Goal: Transaction & Acquisition: Purchase product/service

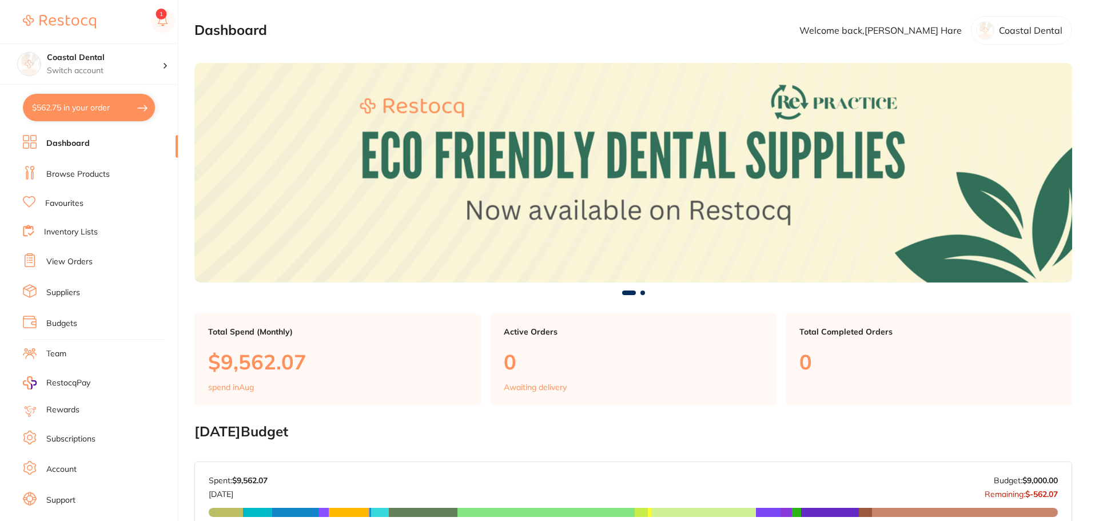
click at [73, 171] on link "Browse Products" at bounding box center [77, 174] width 63 height 11
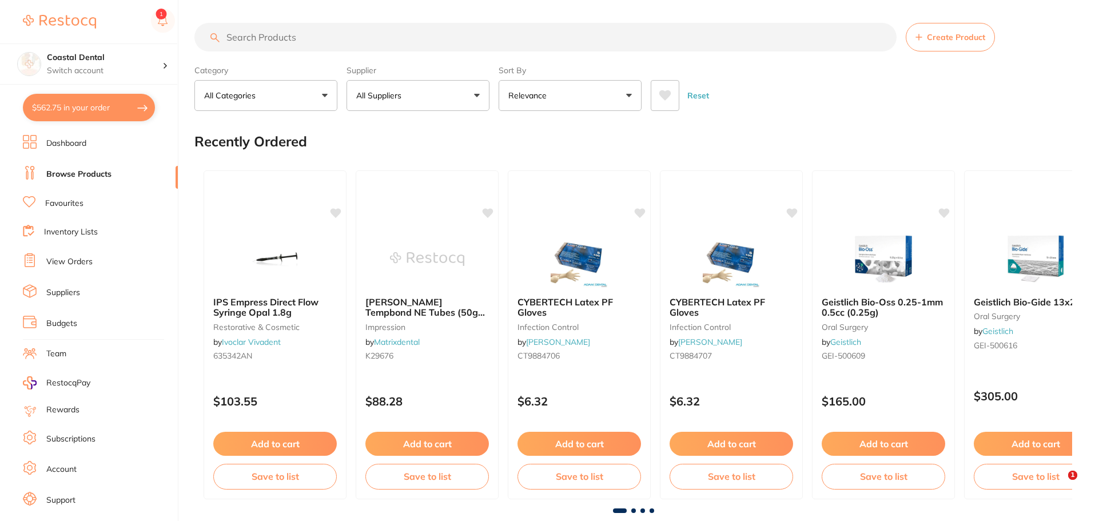
click at [317, 43] on input "search" at bounding box center [545, 37] width 702 height 29
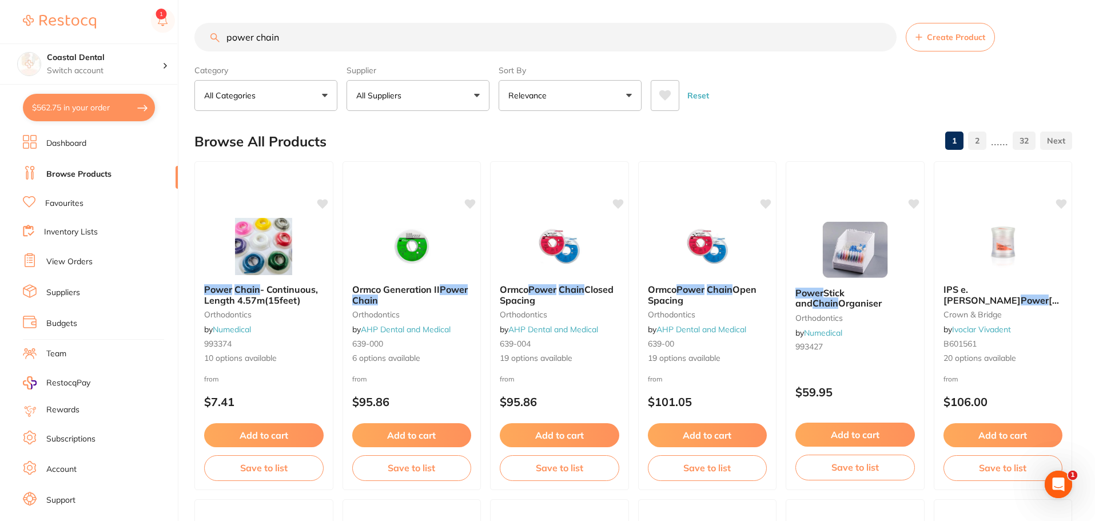
click at [439, 98] on button "All Suppliers" at bounding box center [418, 95] width 143 height 31
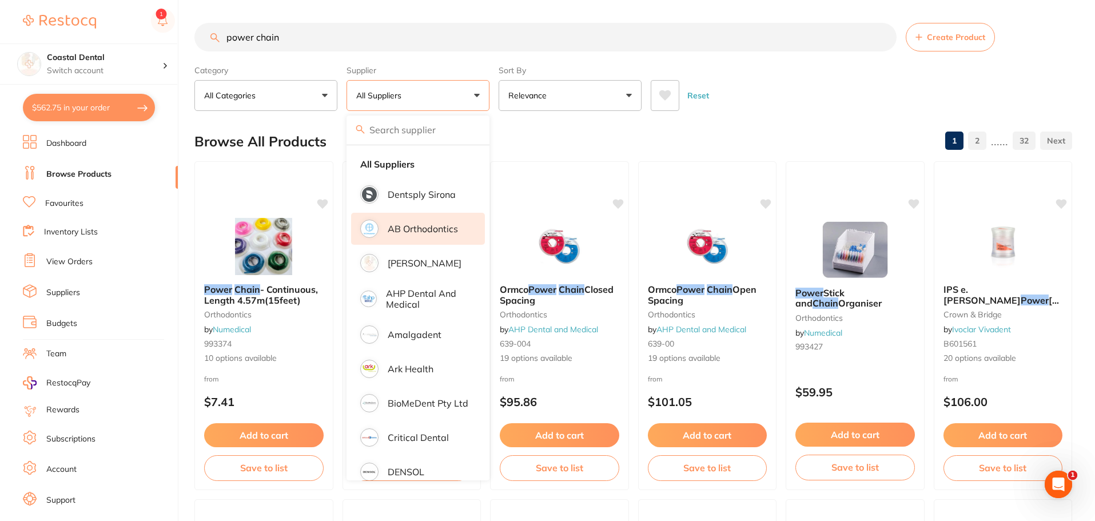
click at [423, 222] on li "AB Orthodontics" at bounding box center [418, 229] width 134 height 32
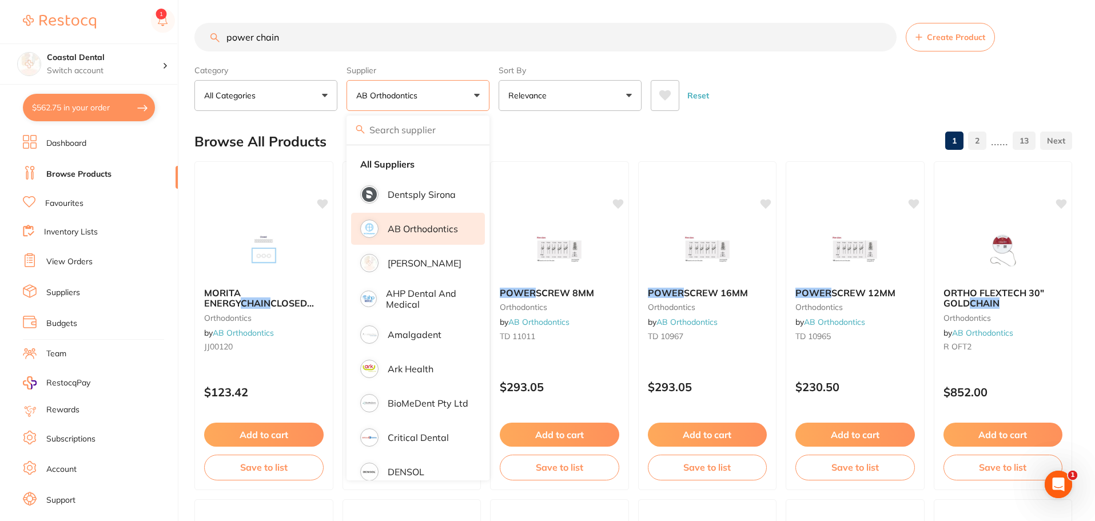
click at [724, 84] on div "Reset" at bounding box center [857, 91] width 412 height 40
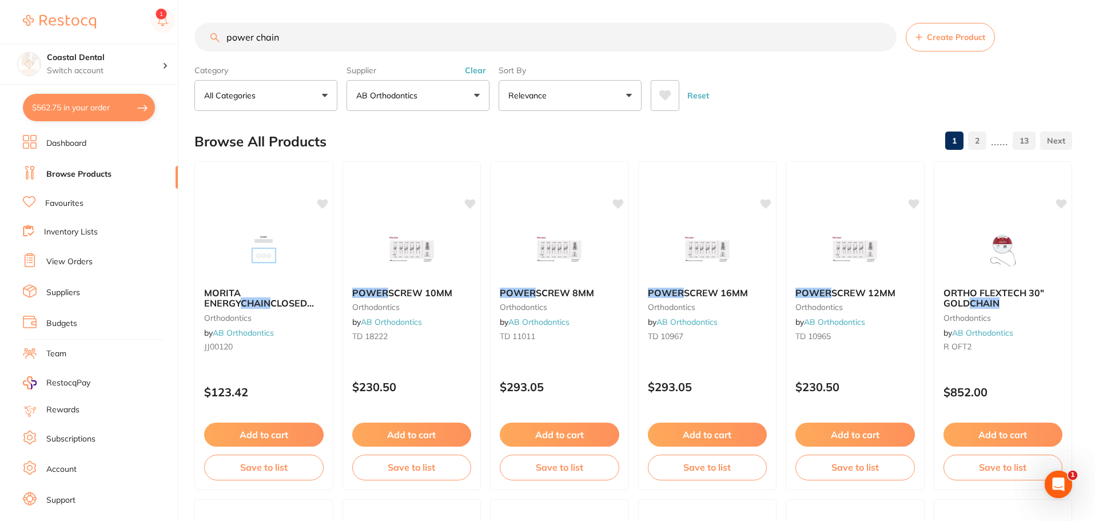
click at [402, 30] on input "power chain" at bounding box center [545, 37] width 702 height 29
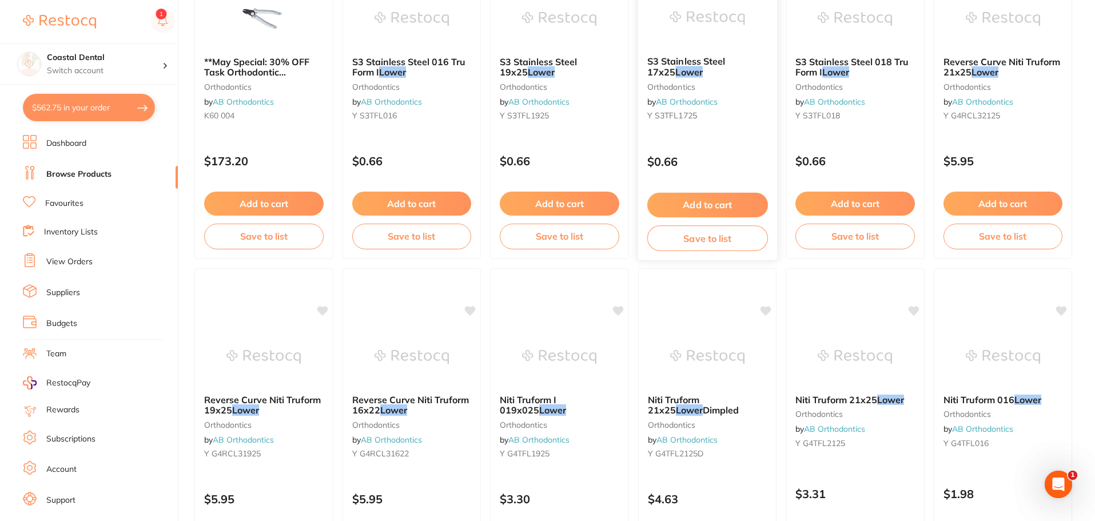
scroll to position [2733, 0]
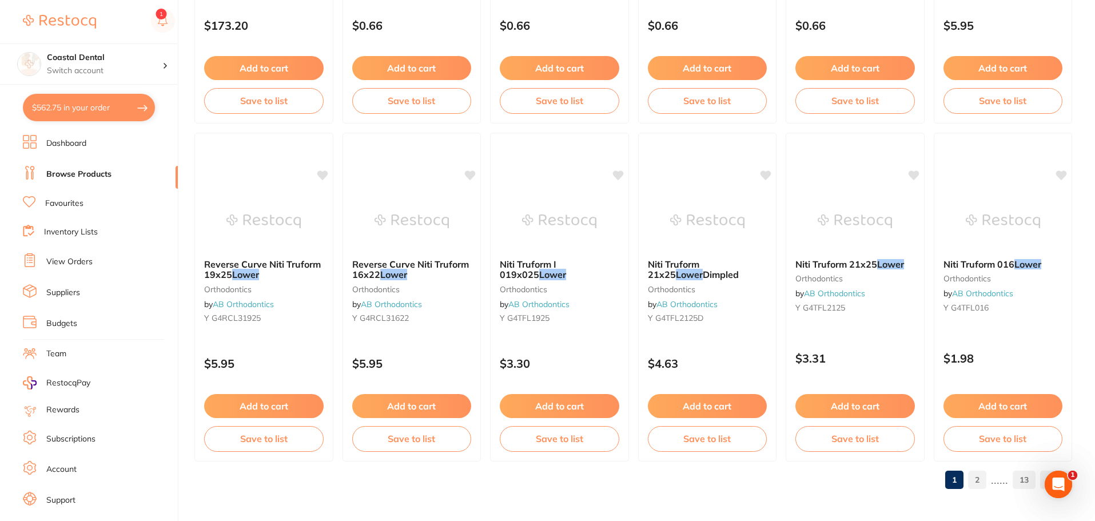
type input "power chain closed"
click at [980, 478] on link "2" at bounding box center [977, 479] width 18 height 23
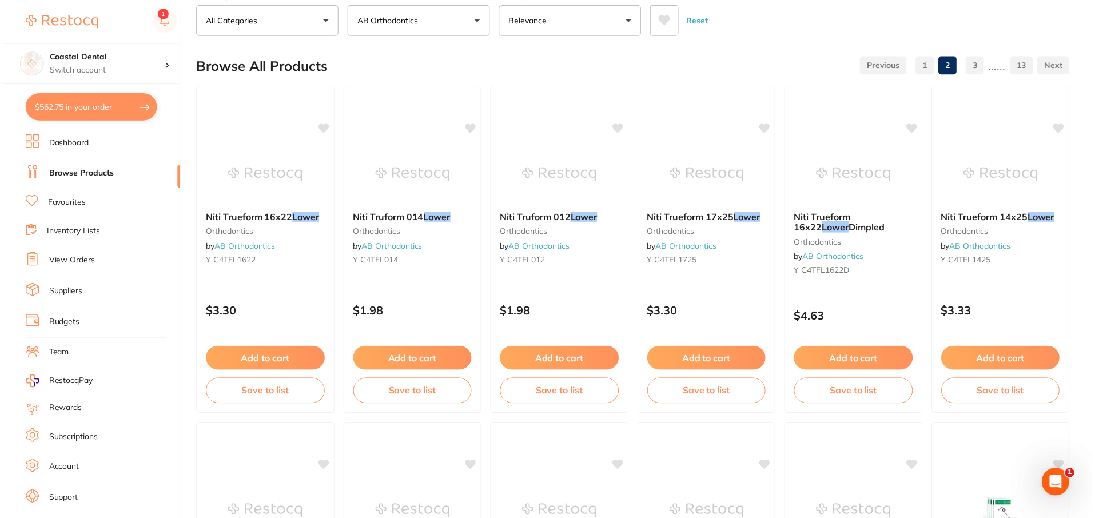
scroll to position [0, 0]
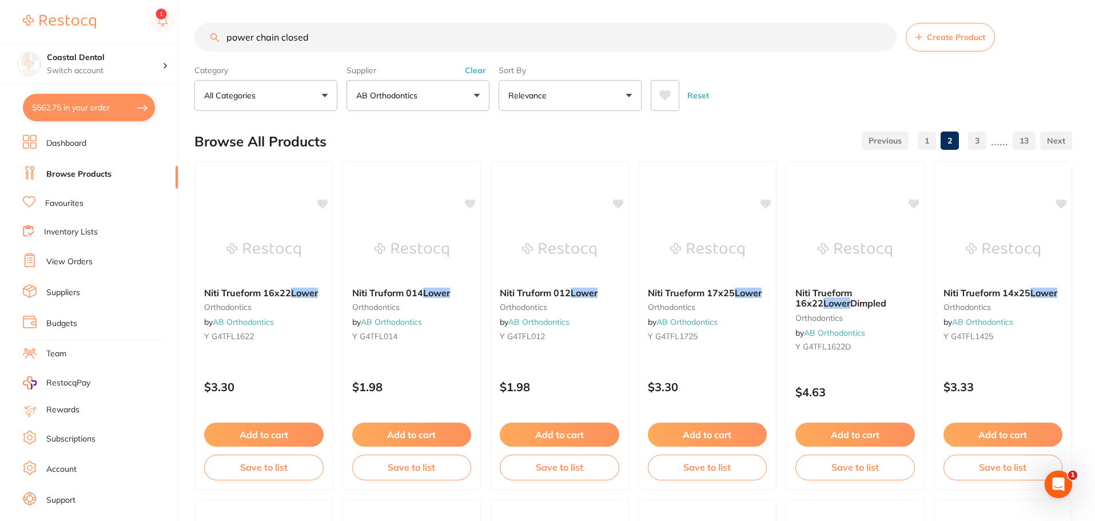
click at [358, 37] on input "power chain closed" at bounding box center [545, 37] width 702 height 29
click at [390, 93] on p "AB Orthodontics" at bounding box center [389, 95] width 66 height 11
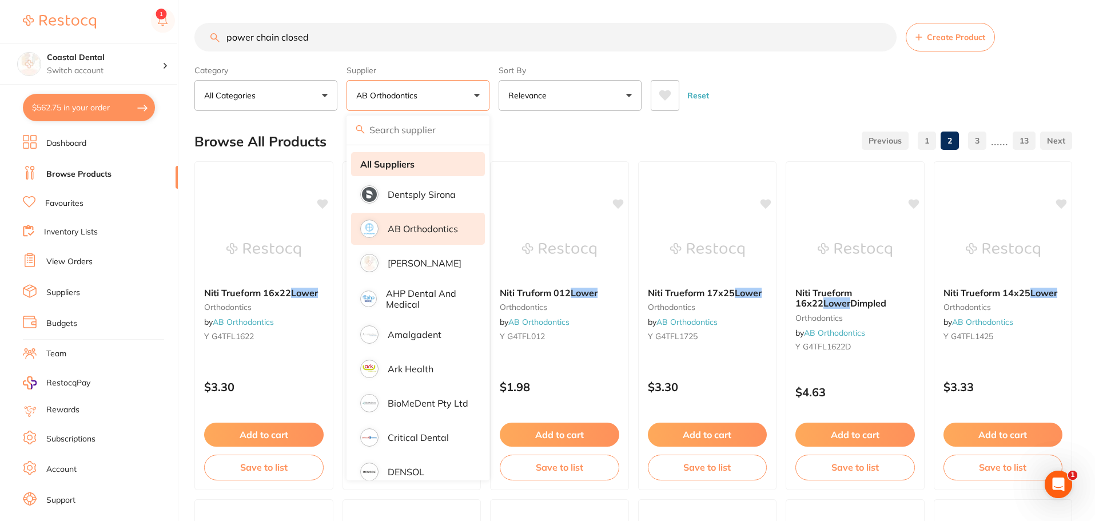
click at [409, 160] on strong "All Suppliers" at bounding box center [387, 164] width 54 height 10
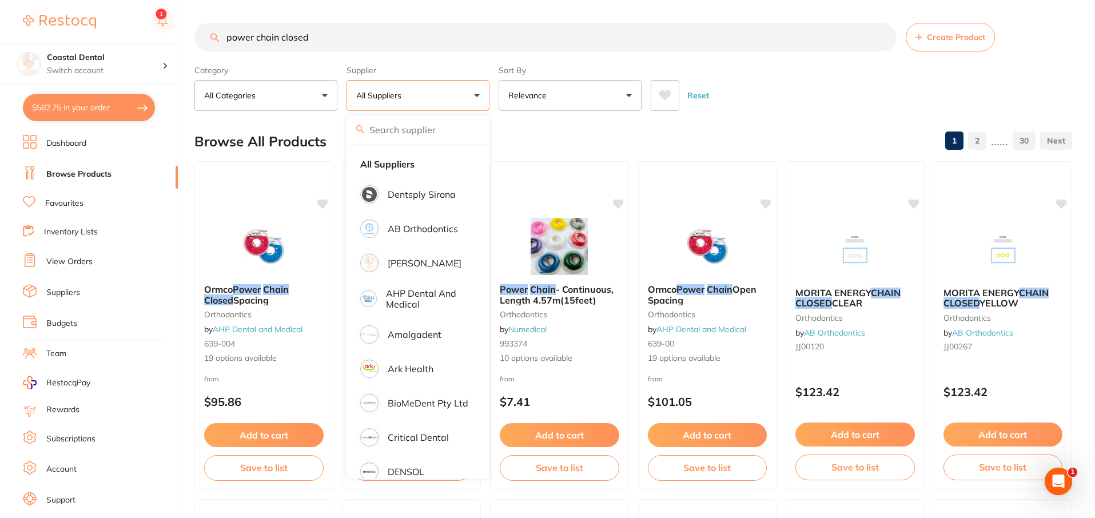
click at [328, 41] on input "power chain closed" at bounding box center [545, 37] width 702 height 29
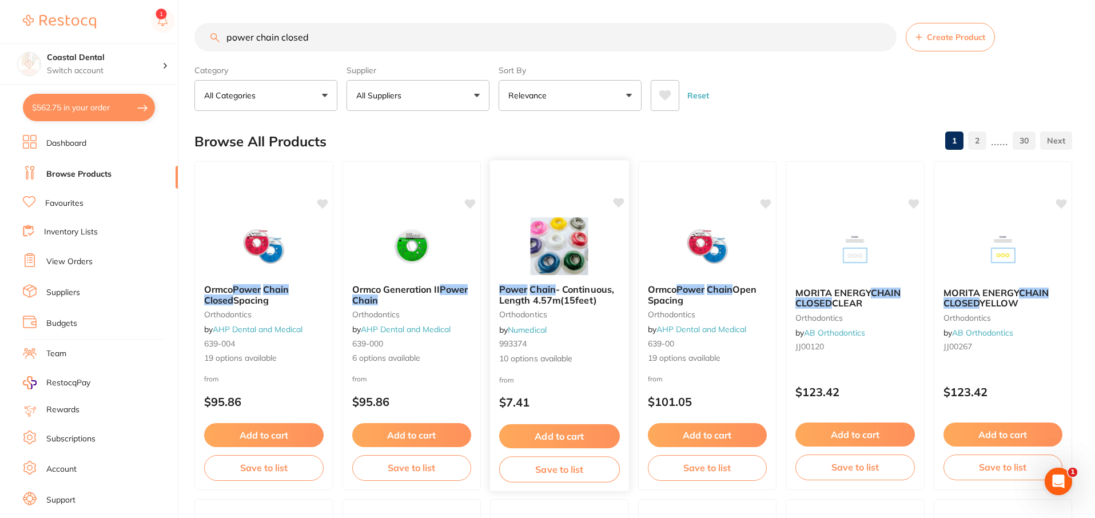
click at [567, 218] on img at bounding box center [559, 246] width 75 height 58
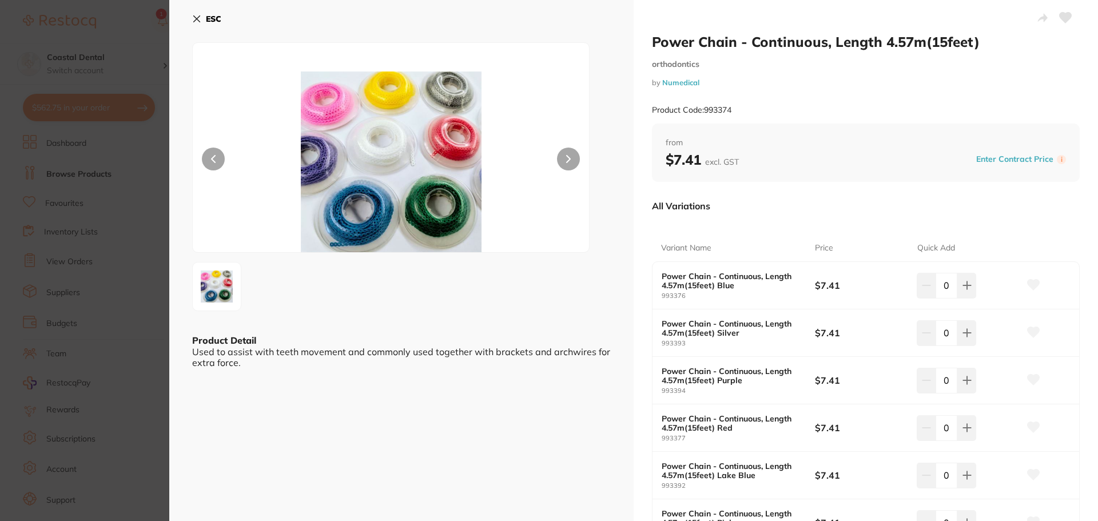
click at [133, 284] on section "Power Chain - Continuous, Length 4.57m(15feet) orthodontics by Numedical Produc…" at bounding box center [549, 260] width 1098 height 521
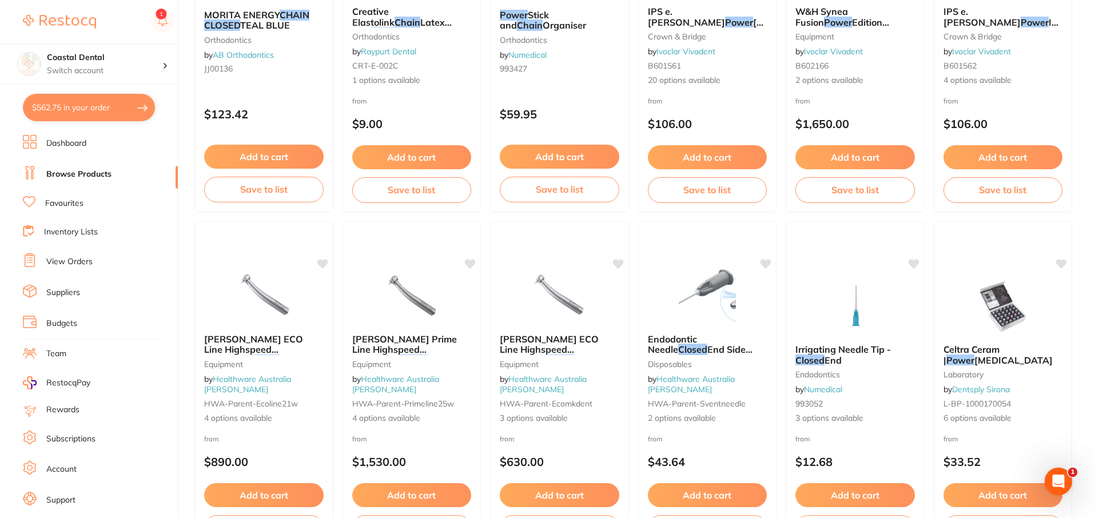
scroll to position [1604, 0]
